Goal: Information Seeking & Learning: Learn about a topic

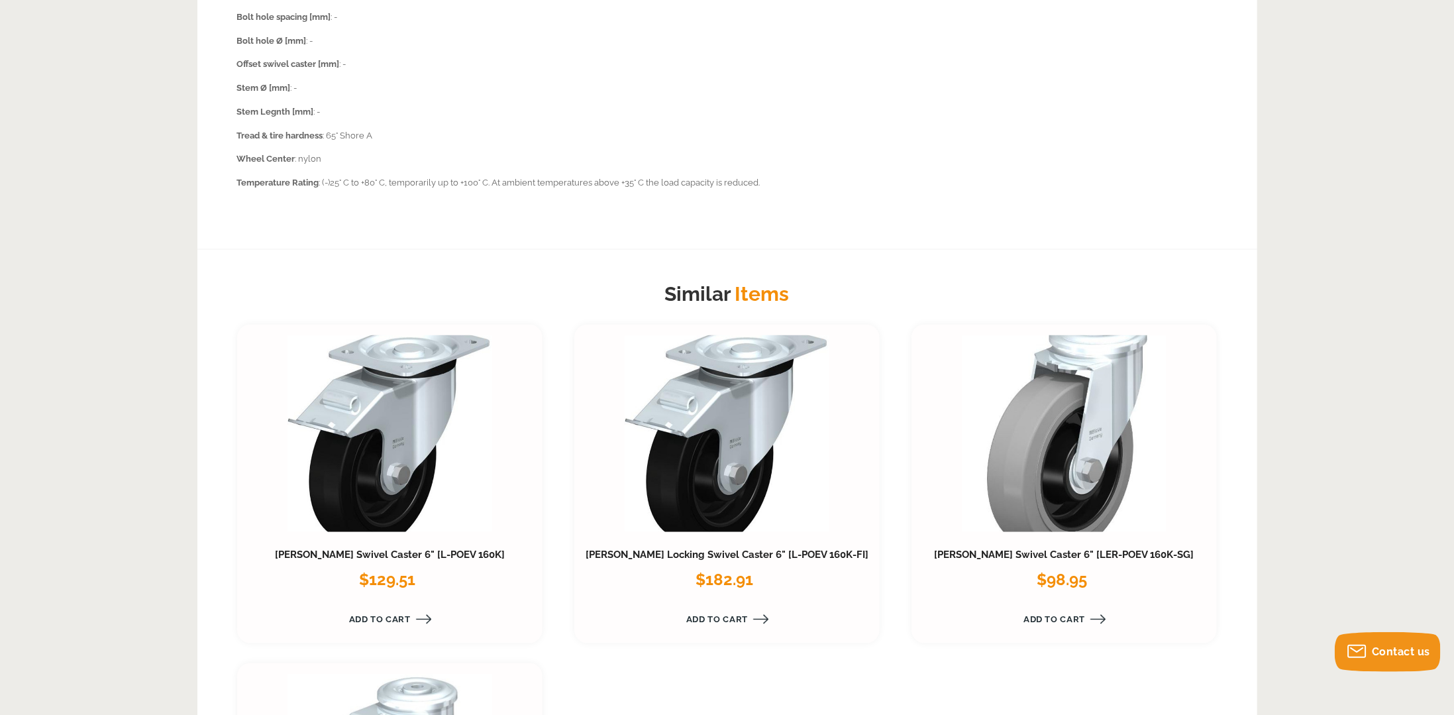
scroll to position [1192, 0]
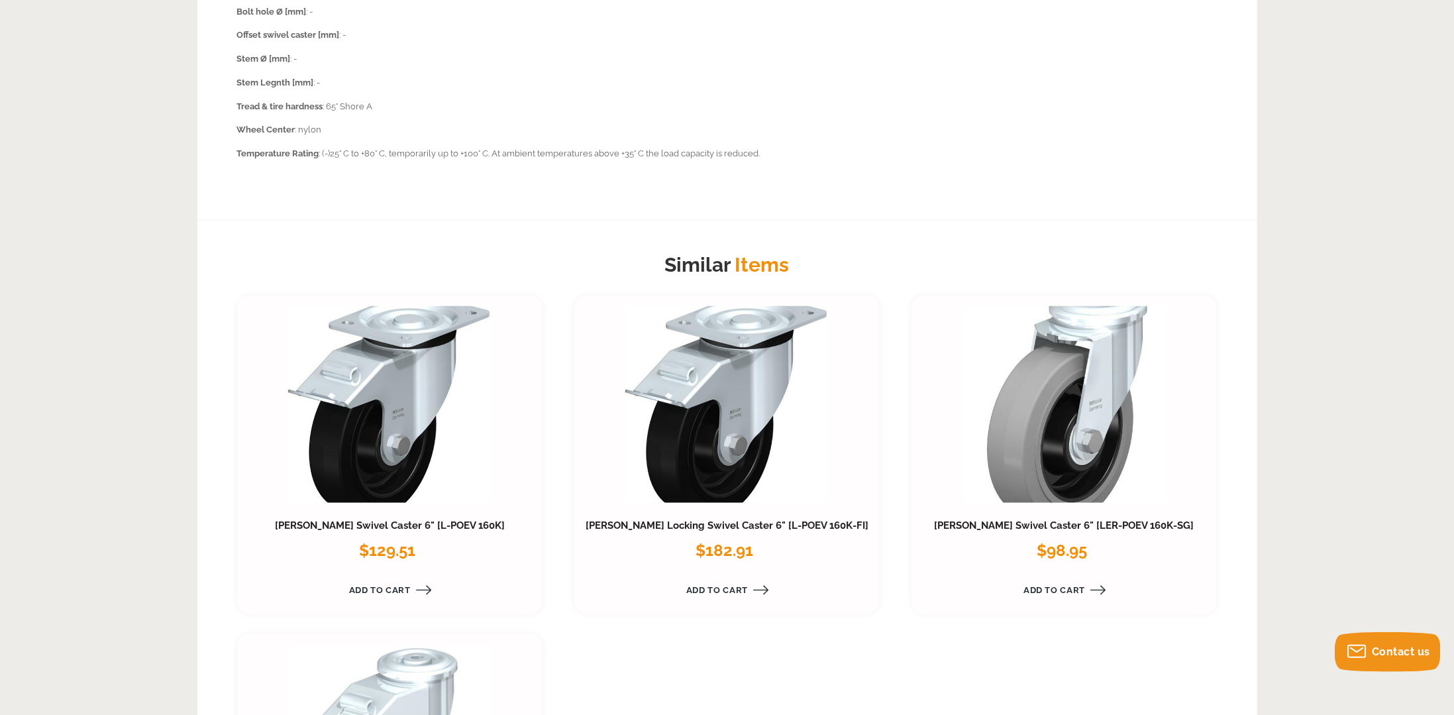
click at [1052, 417] on link at bounding box center [1064, 404] width 205 height 197
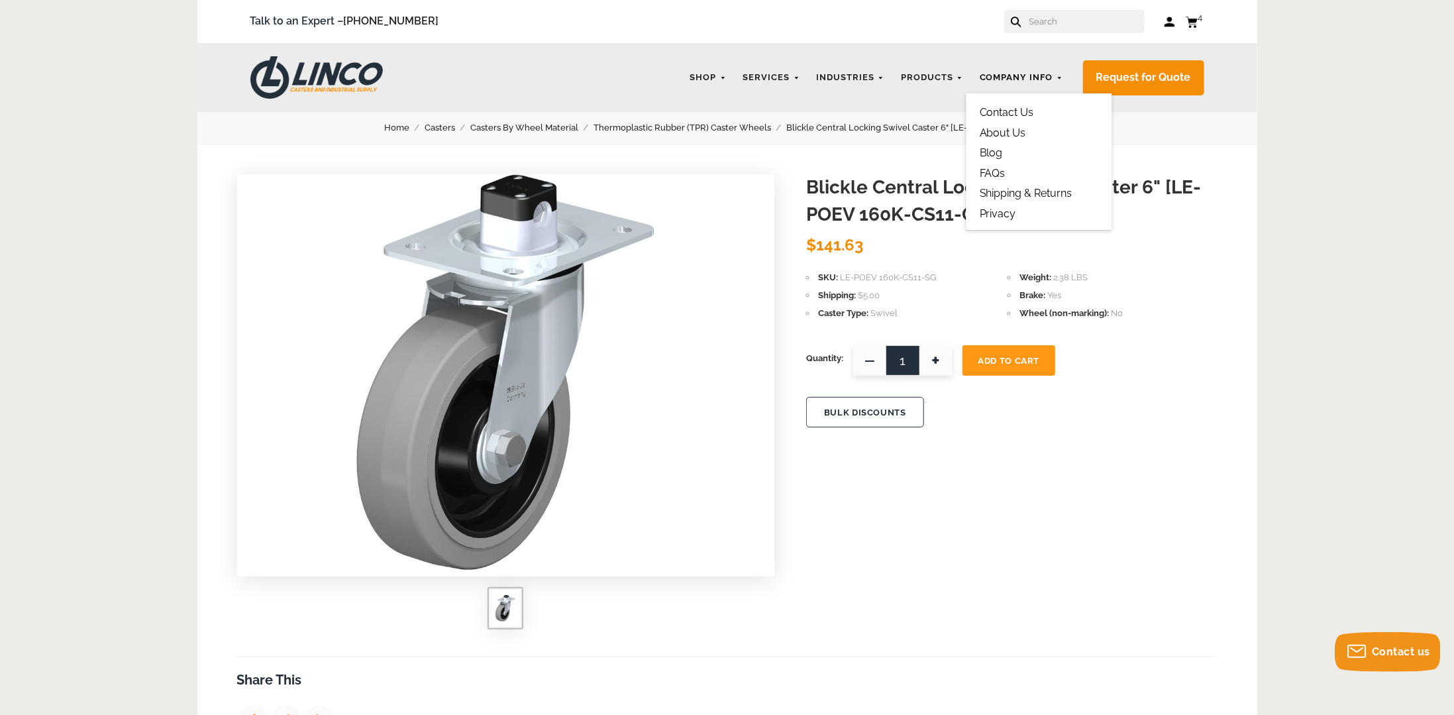
click at [1057, 76] on link "Company Info" at bounding box center [1021, 78] width 97 height 26
click at [1010, 130] on link "About Us" at bounding box center [1002, 132] width 46 height 13
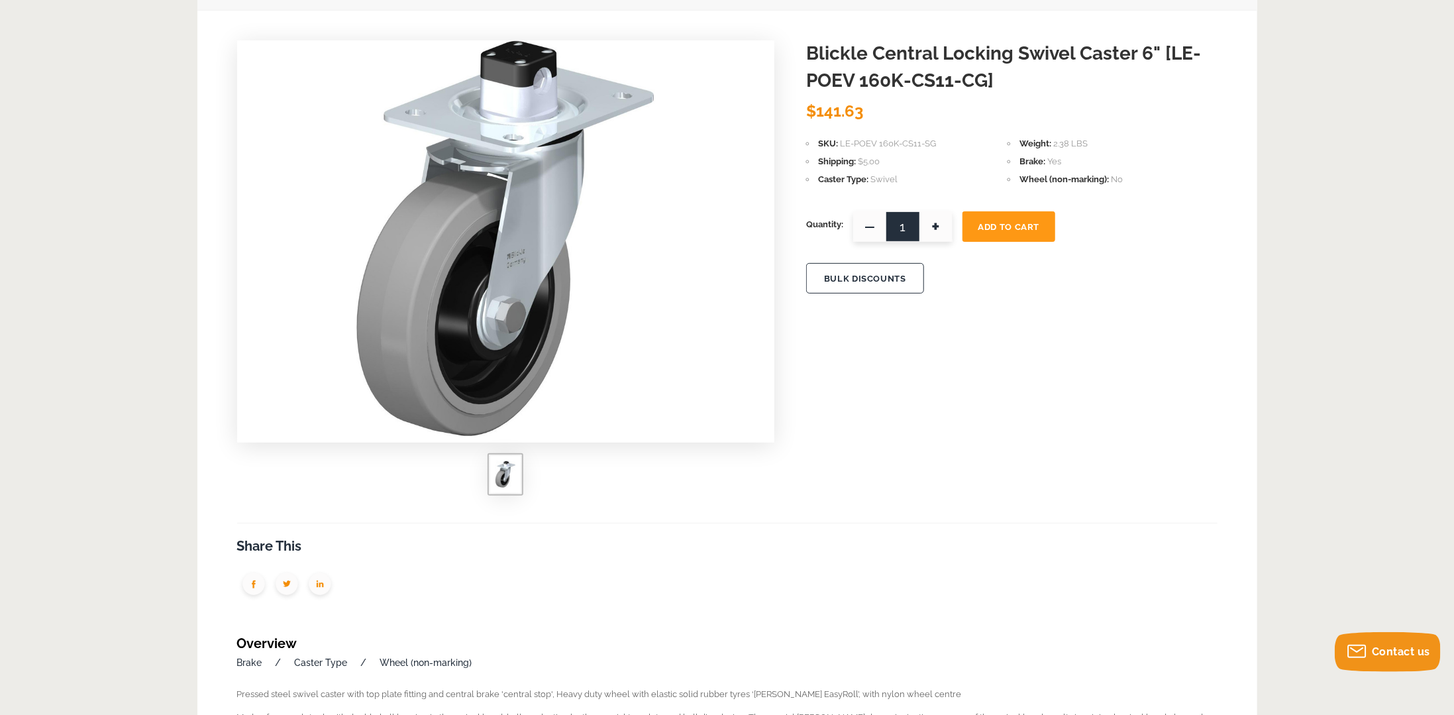
scroll to position [132, 0]
